Goal: Navigation & Orientation: Find specific page/section

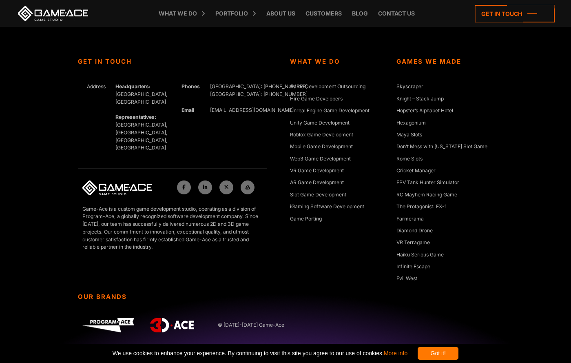
scroll to position [13896, 0]
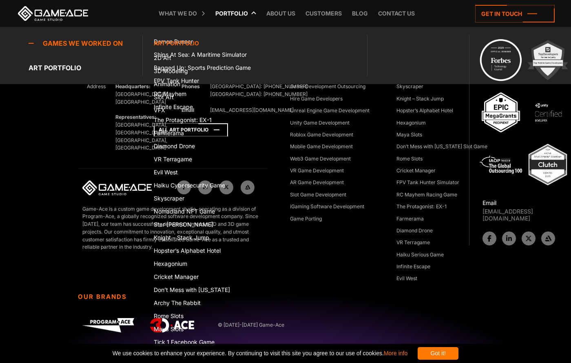
click at [207, 136] on icon at bounding box center [191, 129] width 74 height 13
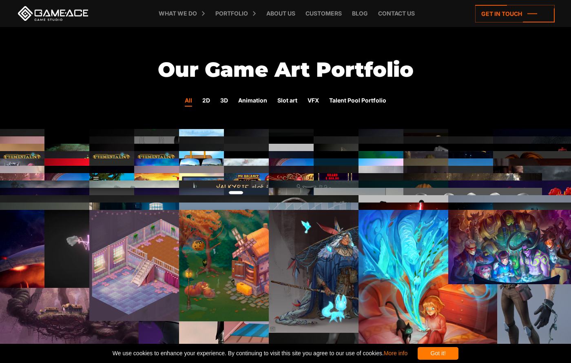
click at [142, 158] on img at bounding box center [203, 204] width 139 height 93
